Goal: Find specific page/section: Find specific page/section

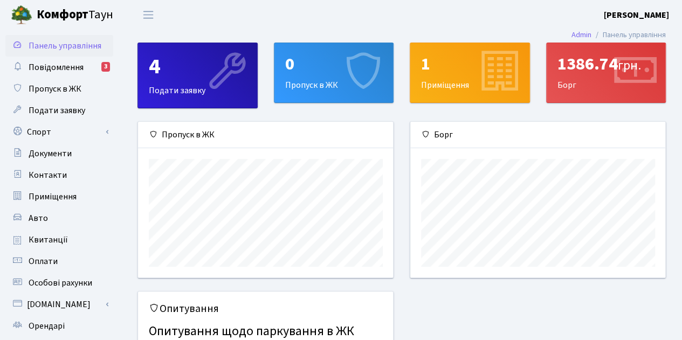
scroll to position [155, 255]
click at [52, 65] on span "Повідомлення" at bounding box center [56, 67] width 55 height 12
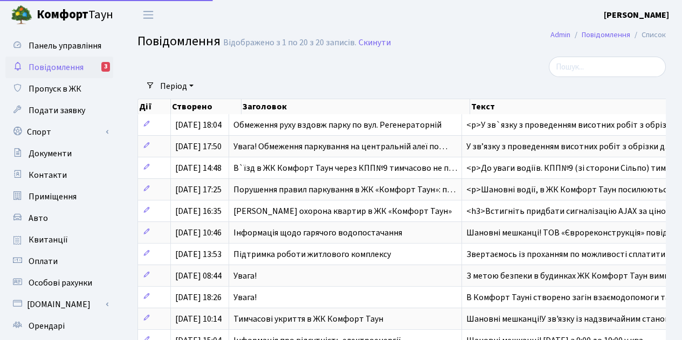
select select "25"
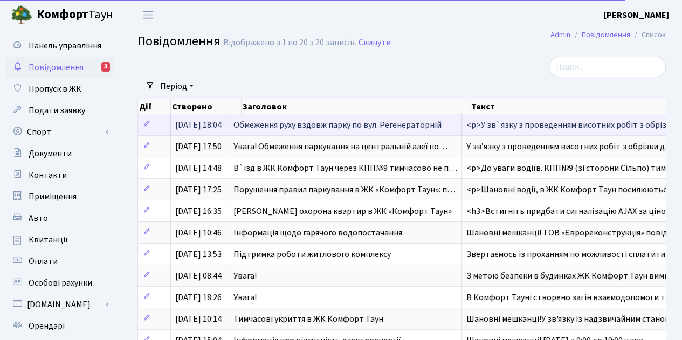
click at [281, 128] on span "Обмеження руху вздовж парку по вул. Регенераторній" at bounding box center [337, 125] width 208 height 12
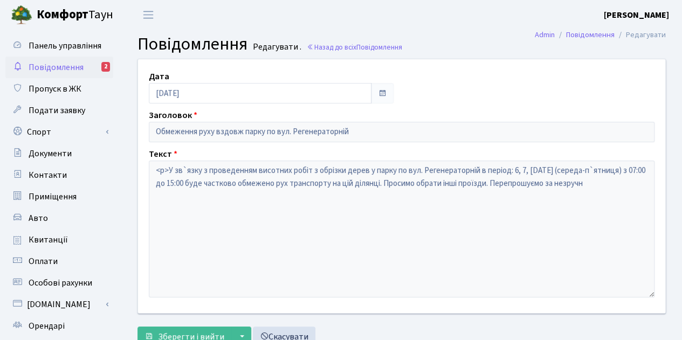
click at [67, 68] on span "Повідомлення" at bounding box center [56, 67] width 55 height 12
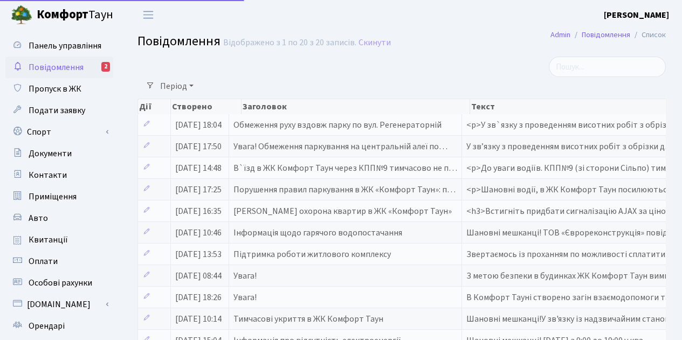
select select "25"
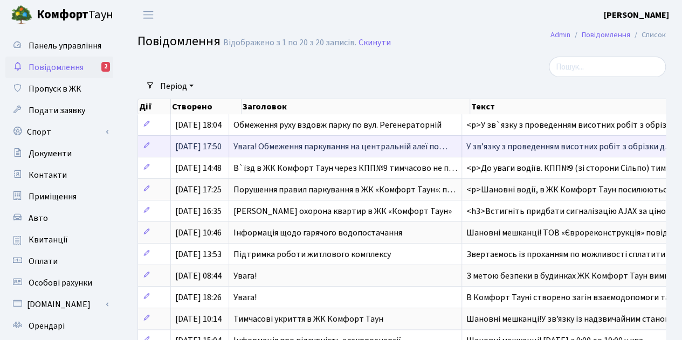
click at [257, 143] on span "Увага! Обмеження паркування на центральній алеї по…" at bounding box center [340, 147] width 214 height 12
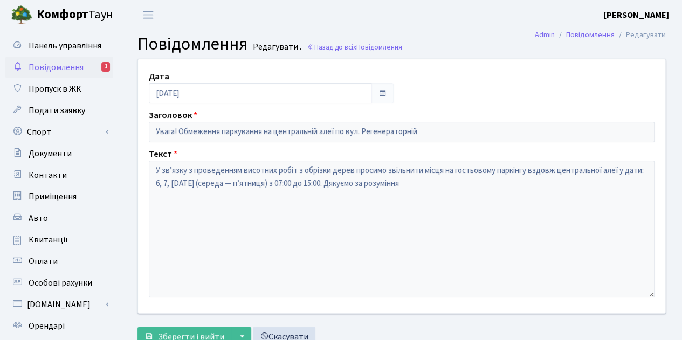
click at [57, 67] on span "Повідомлення" at bounding box center [56, 67] width 55 height 12
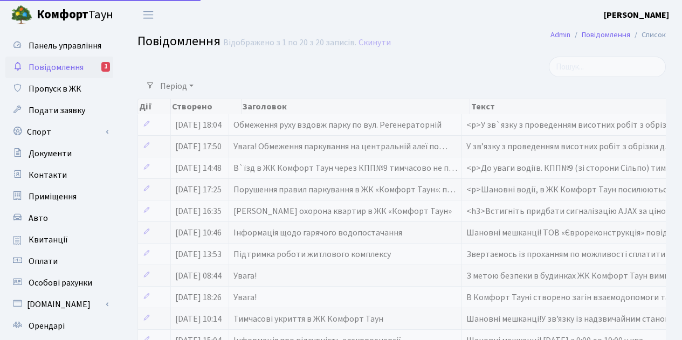
select select "25"
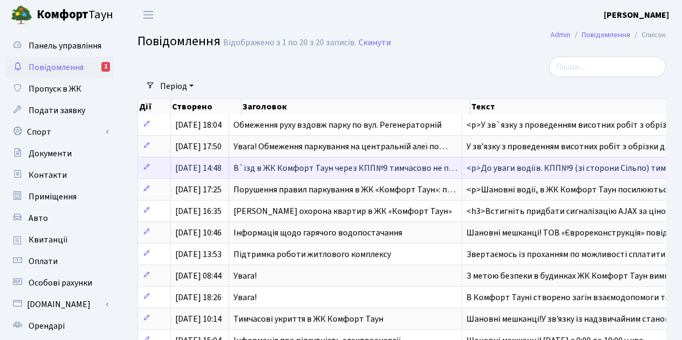
click at [252, 167] on span "В`їзд в ЖК Комфорт Таун через КПП№9 тимчасово не п…" at bounding box center [345, 168] width 224 height 12
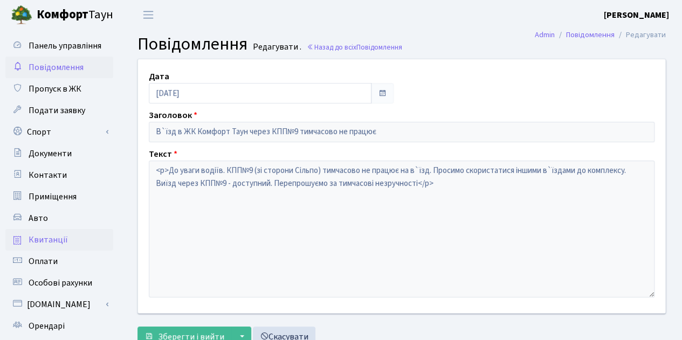
click at [44, 239] on span "Квитанції" at bounding box center [48, 240] width 39 height 12
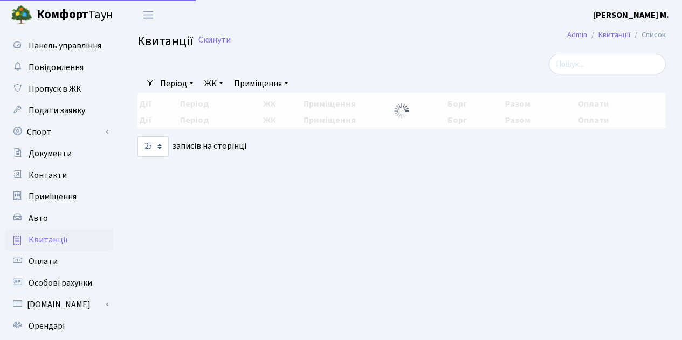
select select "25"
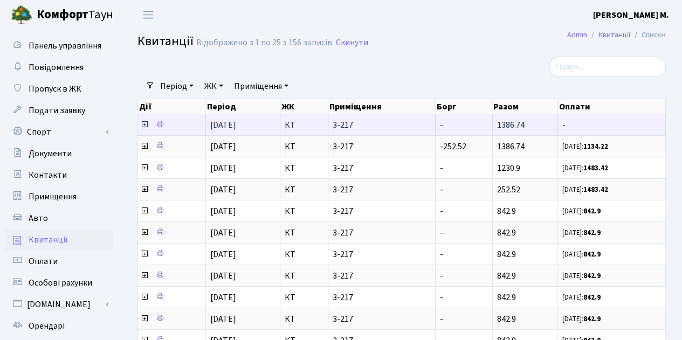
click at [144, 126] on icon at bounding box center [144, 124] width 9 height 9
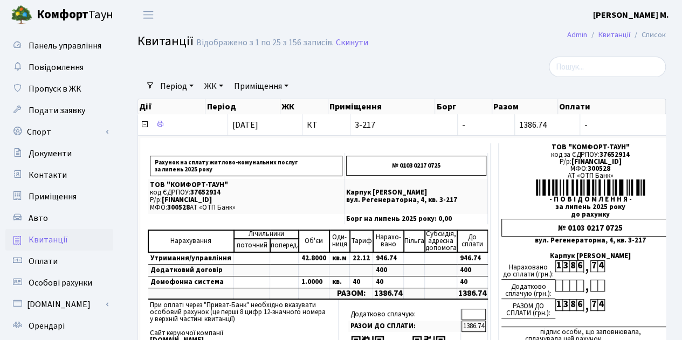
click at [649, 16] on b "[PERSON_NAME] М." at bounding box center [631, 15] width 76 height 12
click at [590, 59] on link "Вийти" at bounding box center [614, 59] width 107 height 17
